Goal: Transaction & Acquisition: Subscribe to service/newsletter

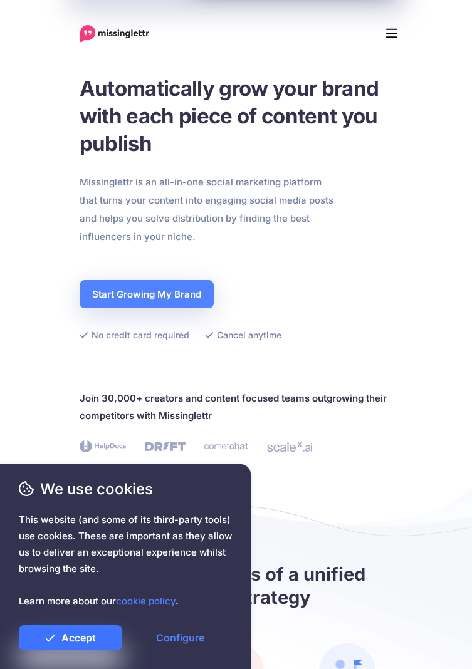
click at [74, 634] on link "Accept" at bounding box center [70, 637] width 103 height 25
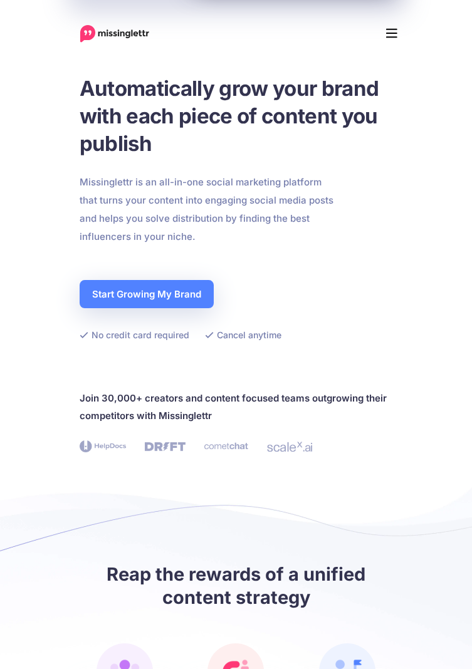
click at [402, 33] on button "Menu" at bounding box center [392, 33] width 28 height 25
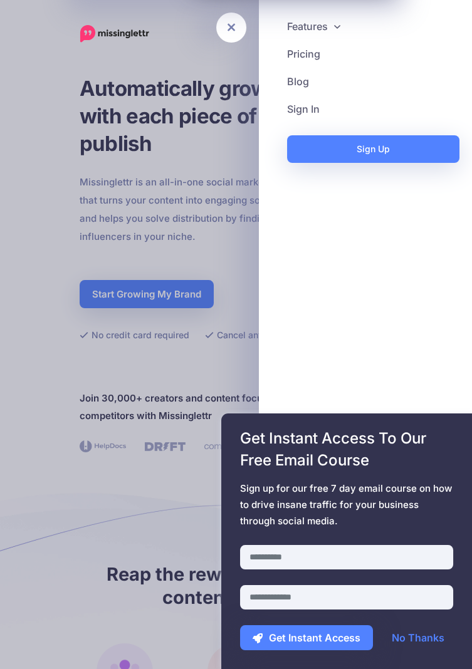
click at [316, 55] on link "Pricing" at bounding box center [365, 54] width 188 height 28
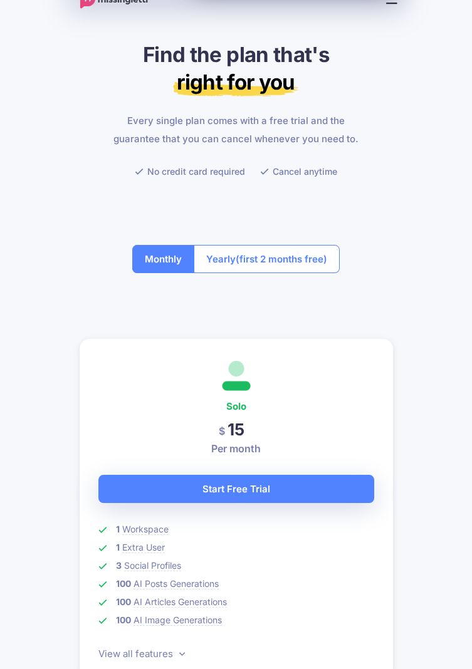
scroll to position [36, 0]
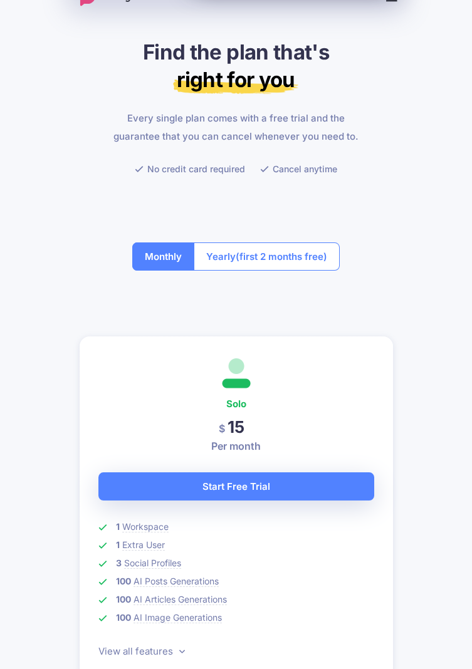
click at [152, 559] on span "Social Profiles" at bounding box center [152, 563] width 57 height 11
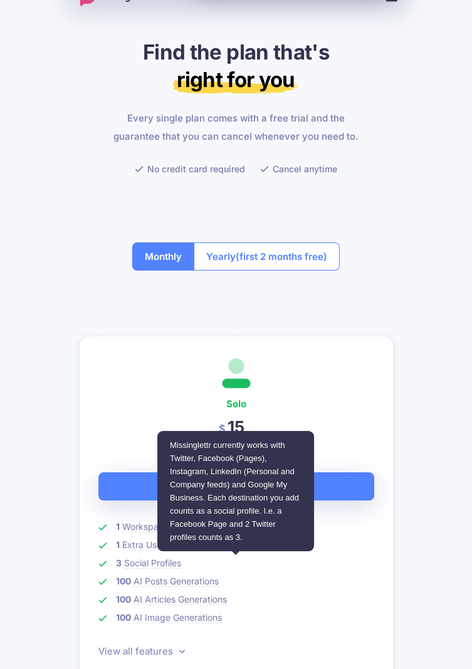
click at [352, 604] on li "100 AI Articles Generations" at bounding box center [236, 599] width 276 height 14
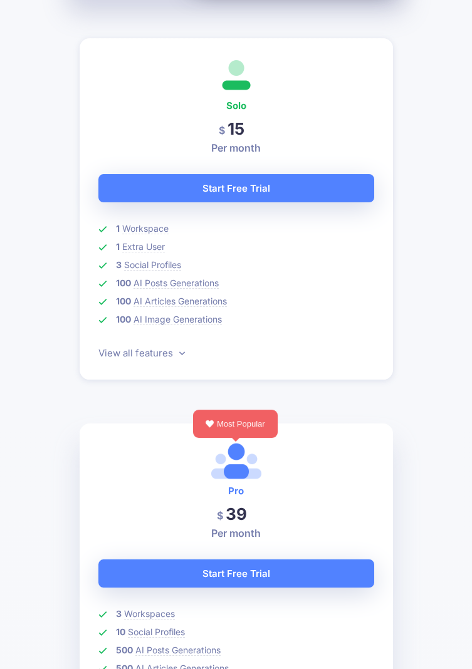
scroll to position [330, 0]
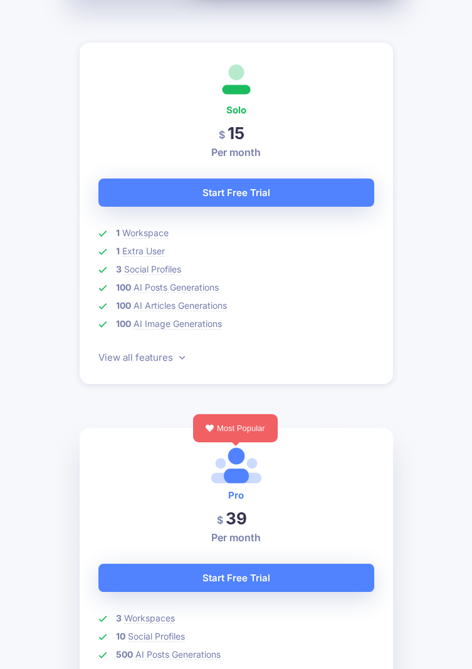
click at [153, 229] on span "Workspace" at bounding box center [145, 232] width 46 height 11
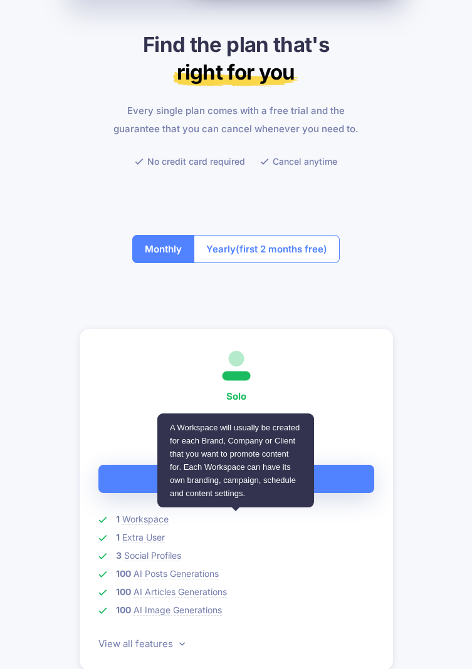
scroll to position [0, 0]
